Goal: Task Accomplishment & Management: Manage account settings

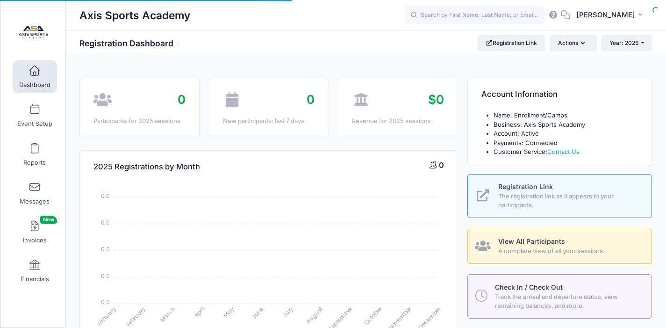
select select
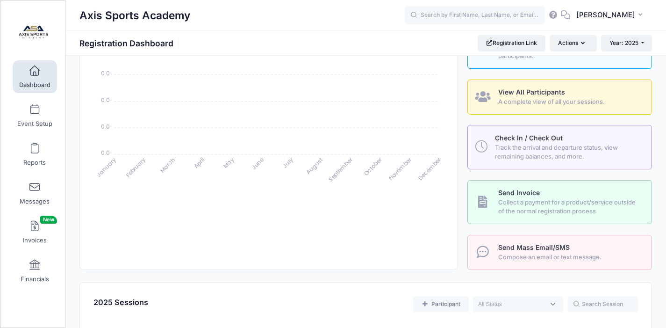
click at [540, 150] on span "Track the arrival and departure status, view remaining balances, and more." at bounding box center [568, 152] width 146 height 18
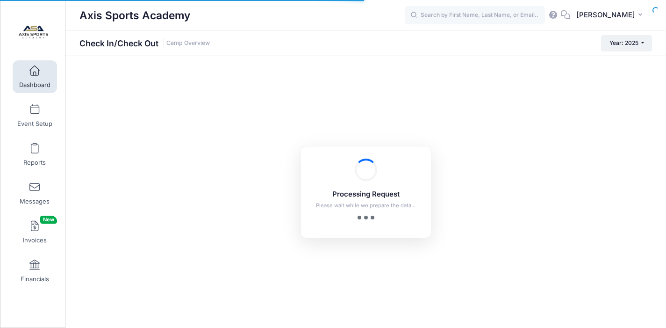
checkbox input "true"
